Goal: Information Seeking & Learning: Learn about a topic

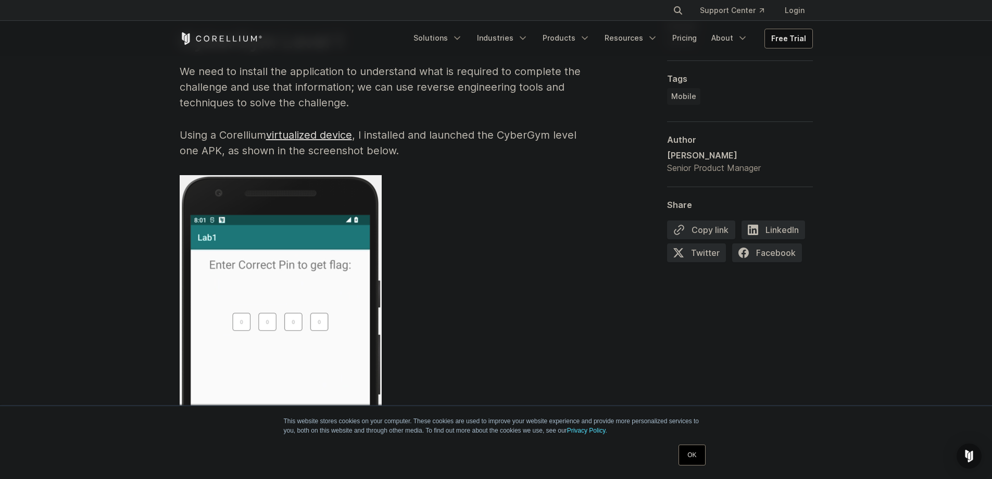
scroll to position [1875, 0]
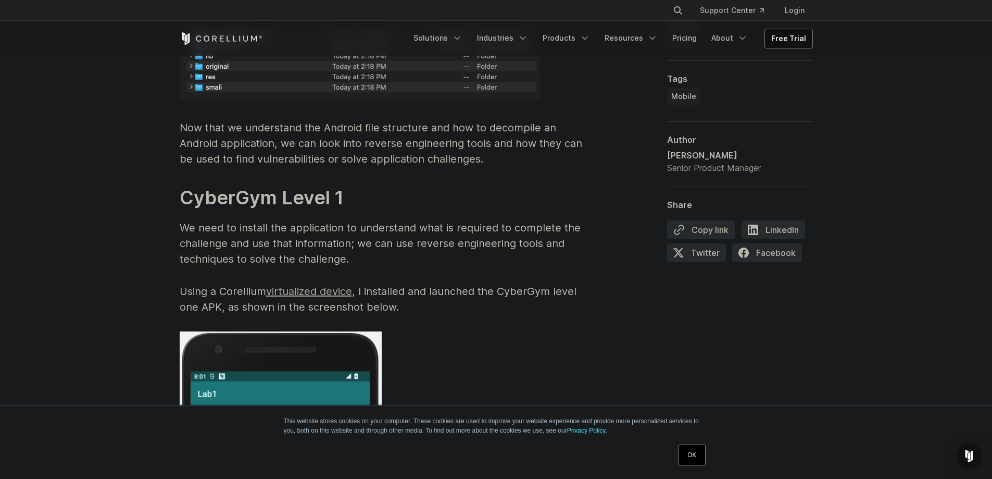
click at [312, 291] on link "virtualized device" at bounding box center [309, 291] width 86 height 12
drag, startPoint x: 240, startPoint y: 197, endPoint x: 275, endPoint y: 197, distance: 34.9
click at [271, 197] on strong "CyberGym Level 1" at bounding box center [262, 197] width 164 height 23
click at [232, 291] on p "Using a Corellium virtualized device , I installed and launched the CyberGym le…" at bounding box center [388, 298] width 417 height 31
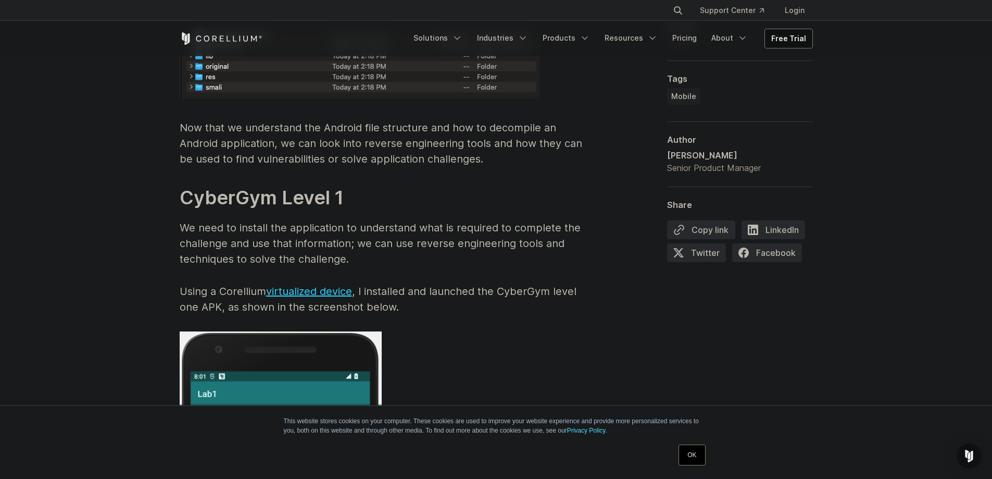
scroll to position [2083, 0]
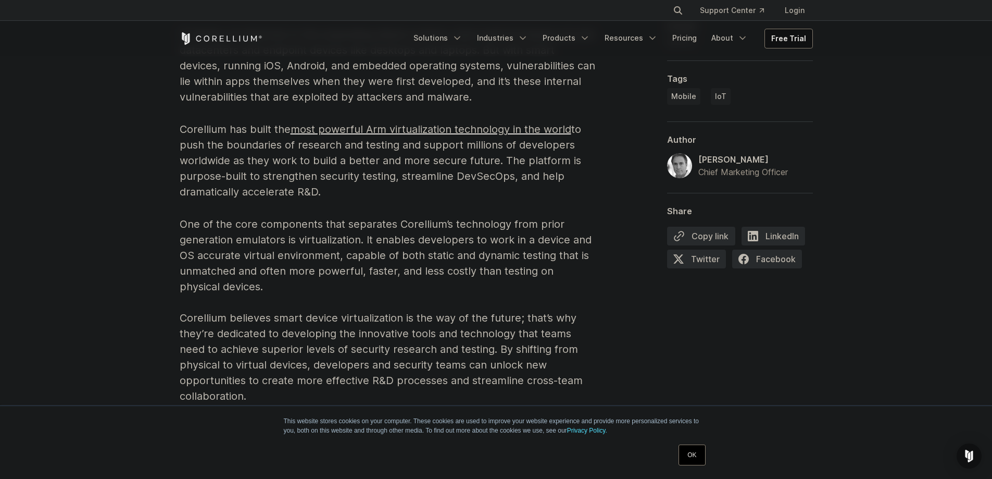
scroll to position [1308, 0]
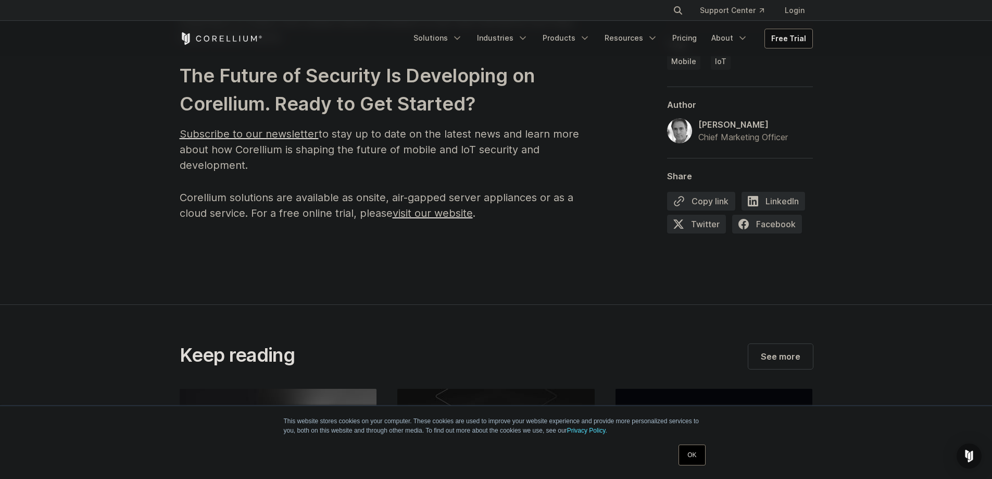
scroll to position [4166, 0]
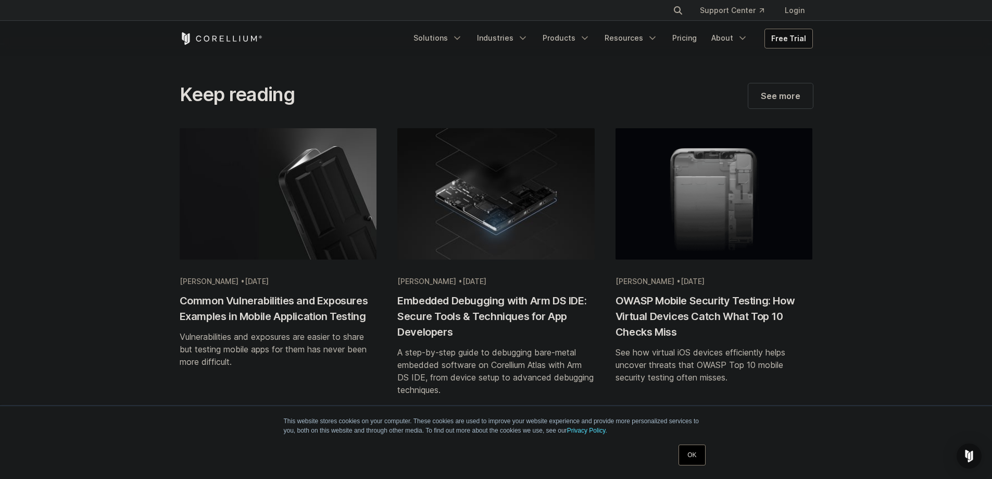
click at [711, 316] on h2 "OWASP Mobile Security Testing: How Virtual Devices Catch What Top 10 Checks Miss" at bounding box center [714, 316] width 197 height 47
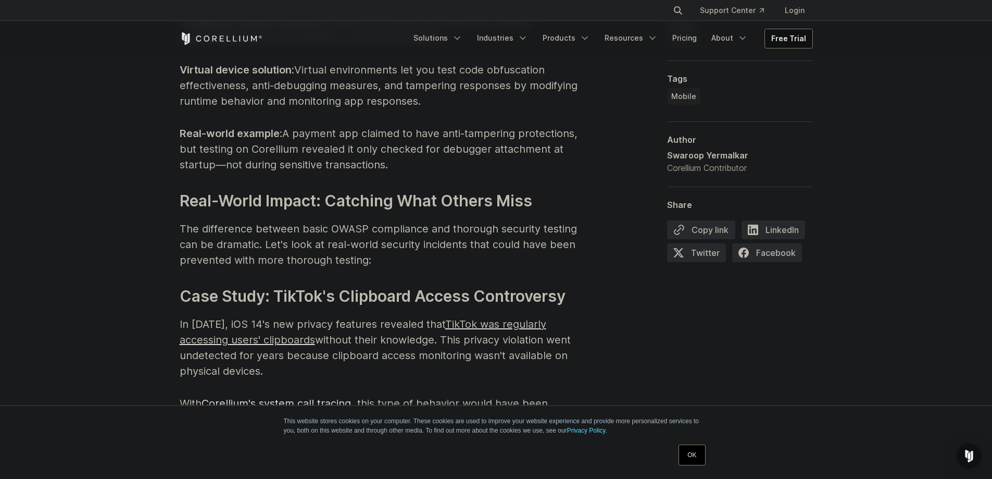
scroll to position [3016, 0]
